Goal: Information Seeking & Learning: Learn about a topic

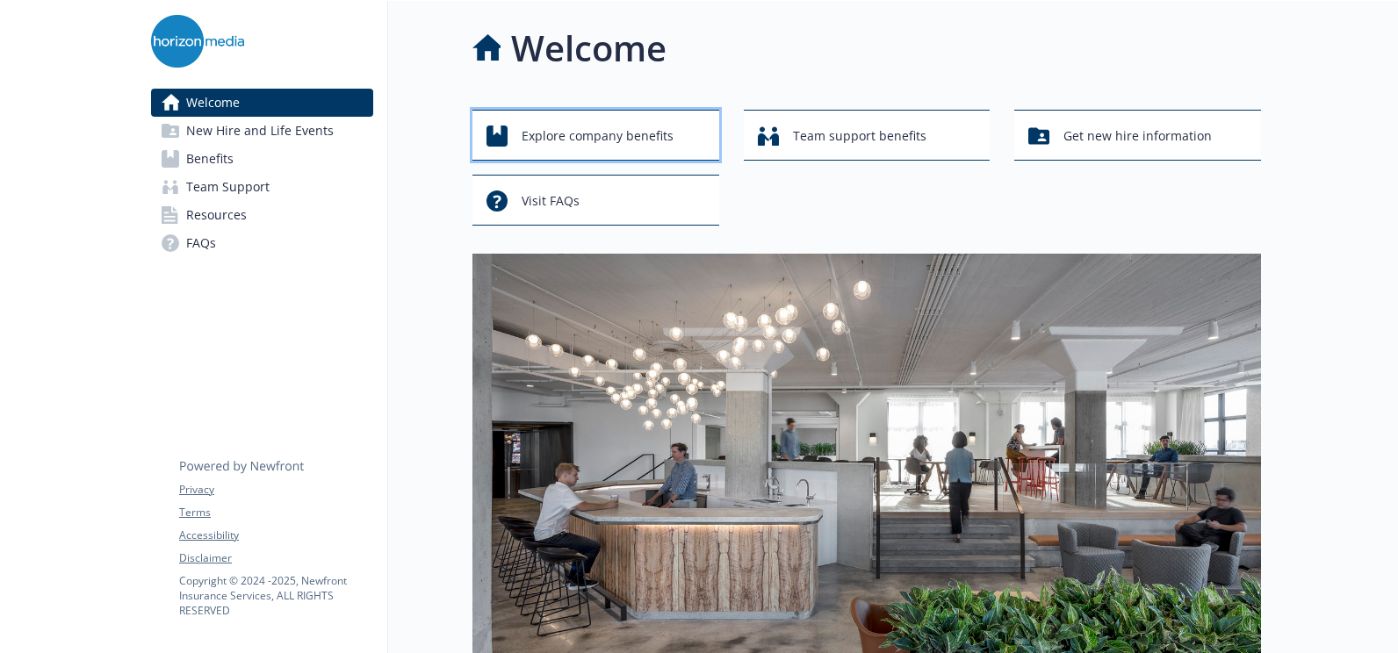
click at [617, 137] on span "Explore company benefits" at bounding box center [598, 135] width 152 height 33
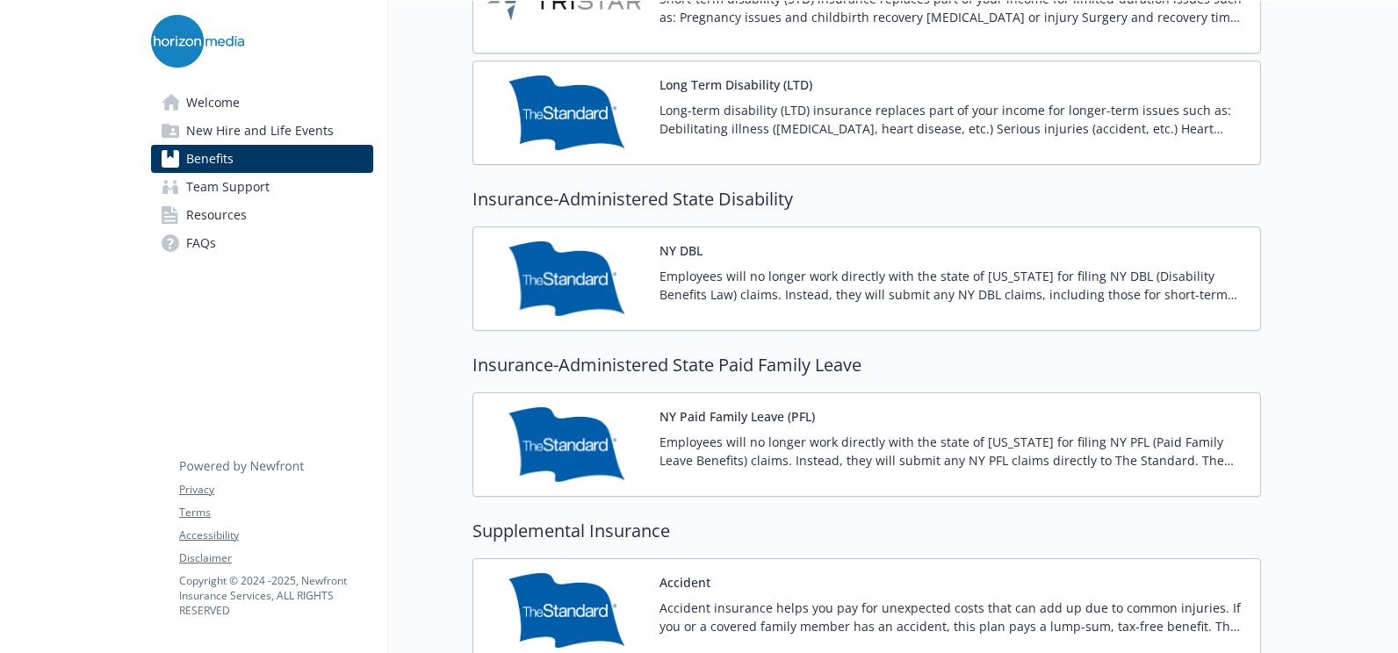
scroll to position [1581, 0]
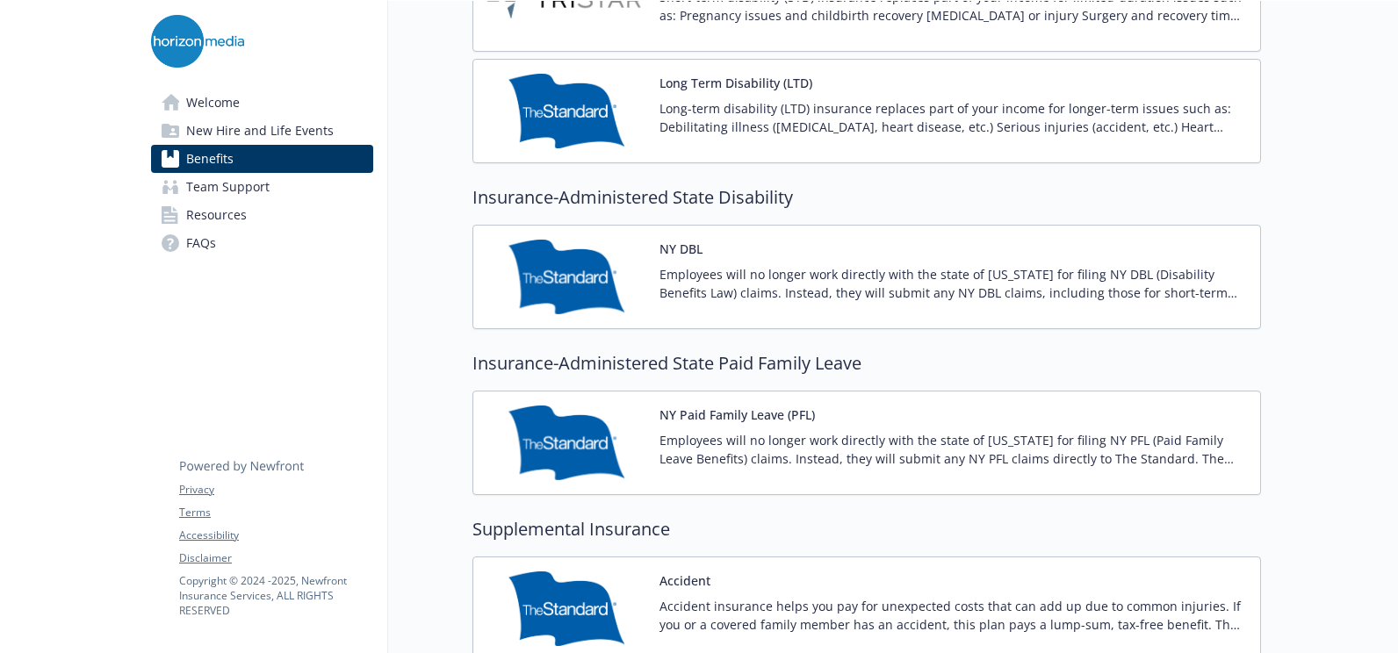
scroll to position [646, 0]
